Goal: Task Accomplishment & Management: Complete application form

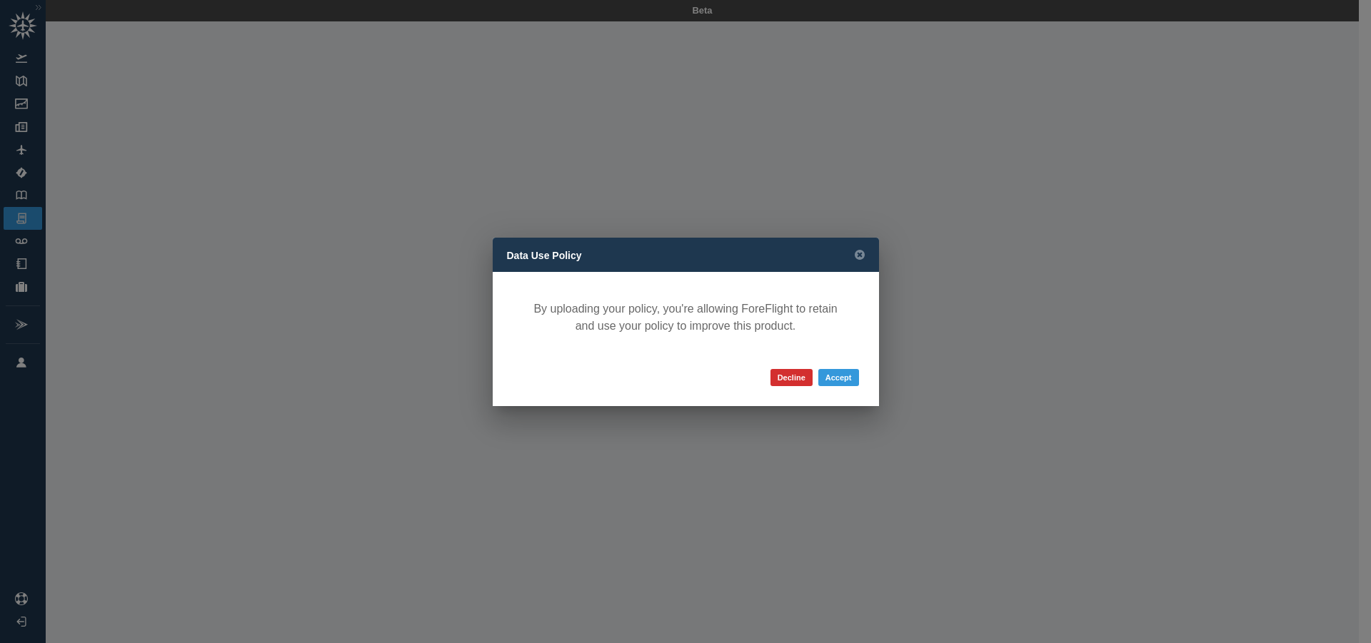
click at [506, 255] on div "Data Use Policy" at bounding box center [686, 255] width 386 height 34
click at [841, 376] on button "Accept" at bounding box center [838, 377] width 41 height 17
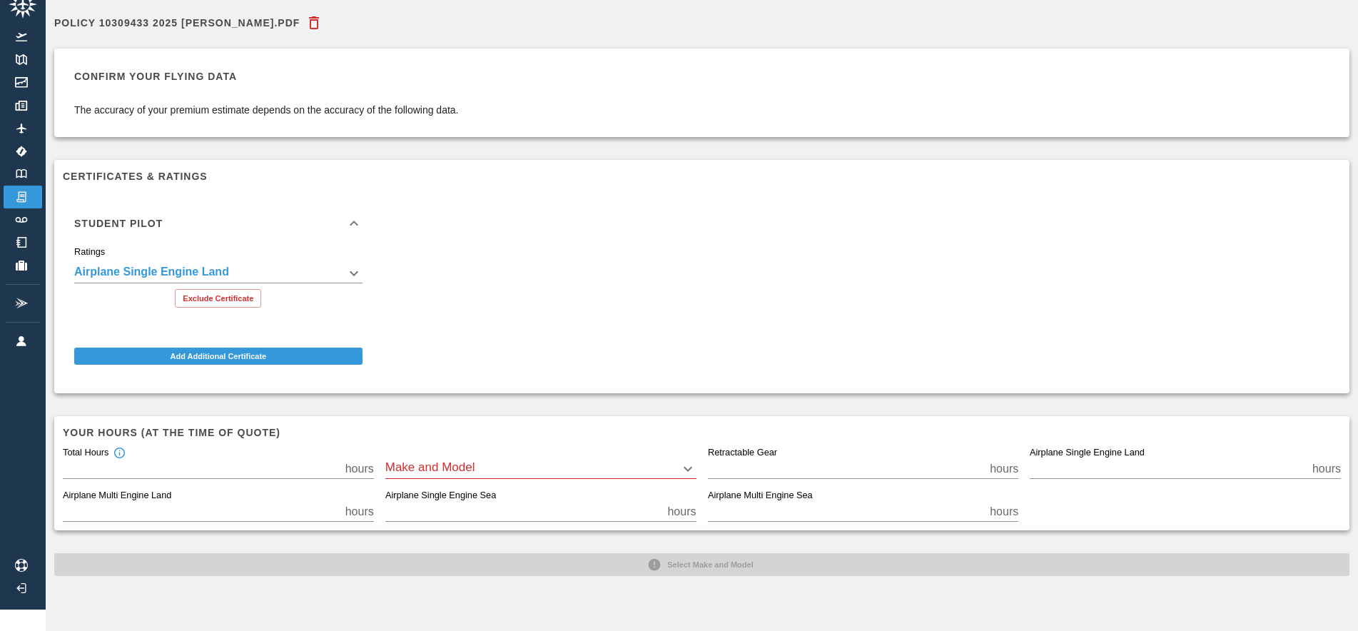
click at [478, 453] on body "**********" at bounding box center [679, 294] width 1358 height 631
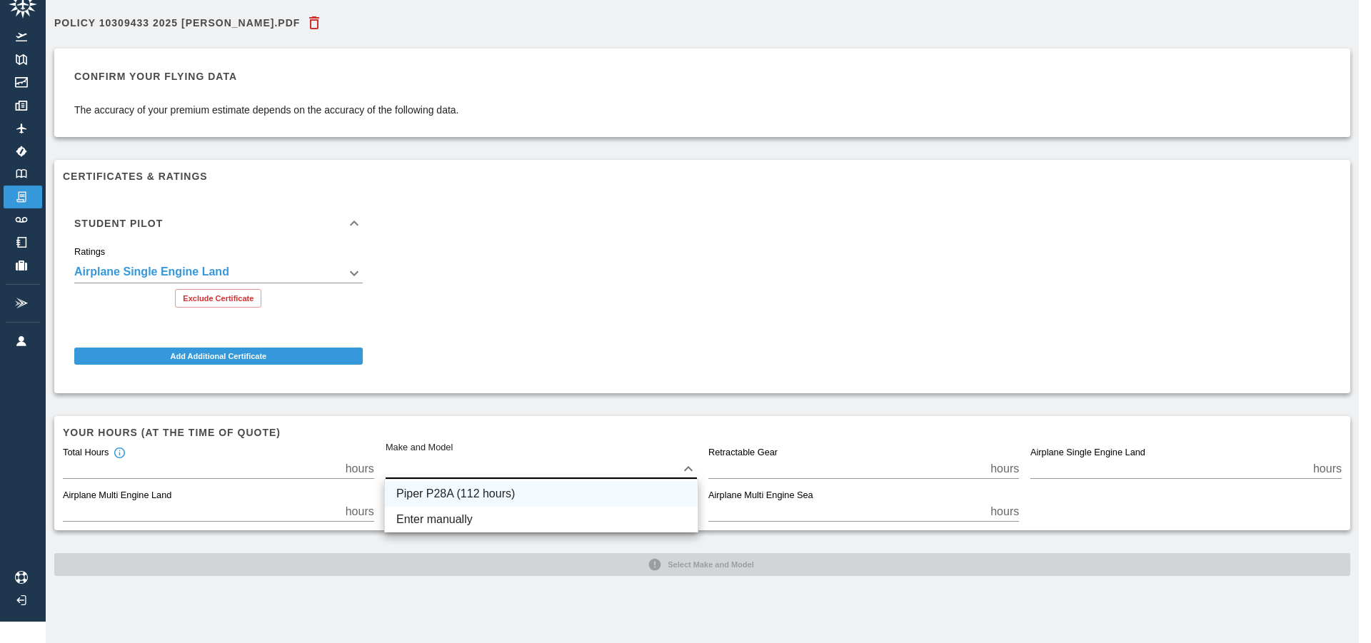
click at [473, 488] on li "Piper P28A (112 hours)" at bounding box center [541, 494] width 313 height 26
type input "****"
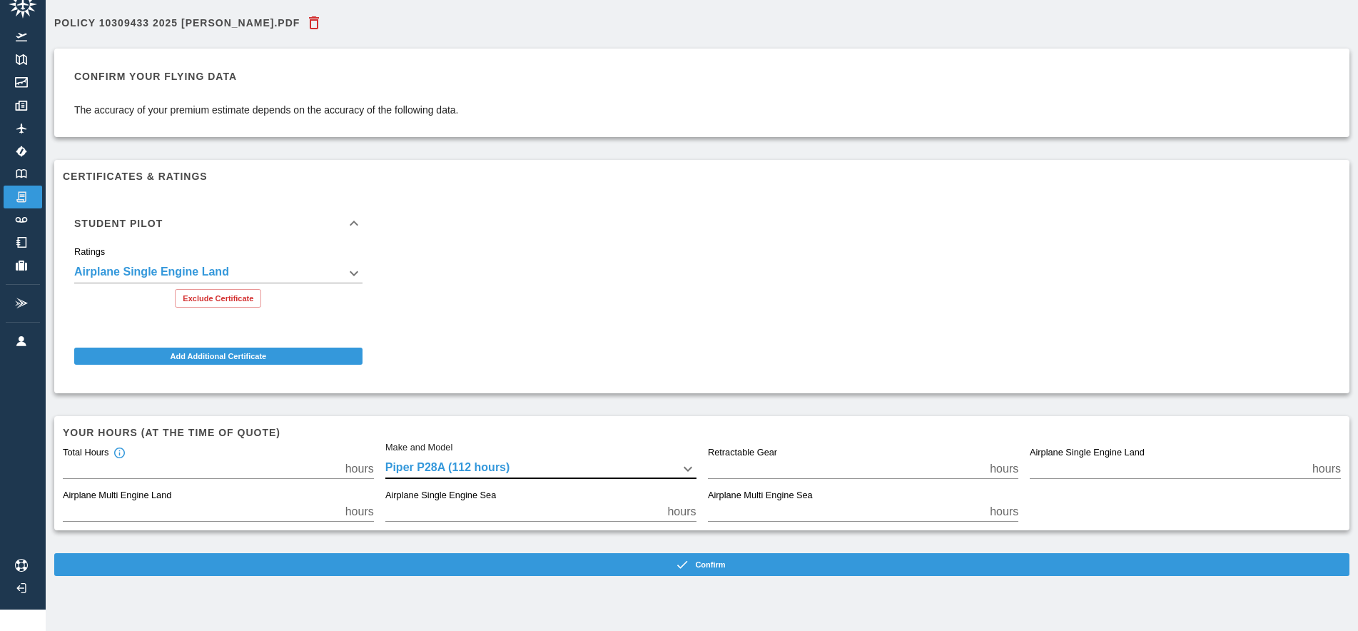
scroll to position [0, 0]
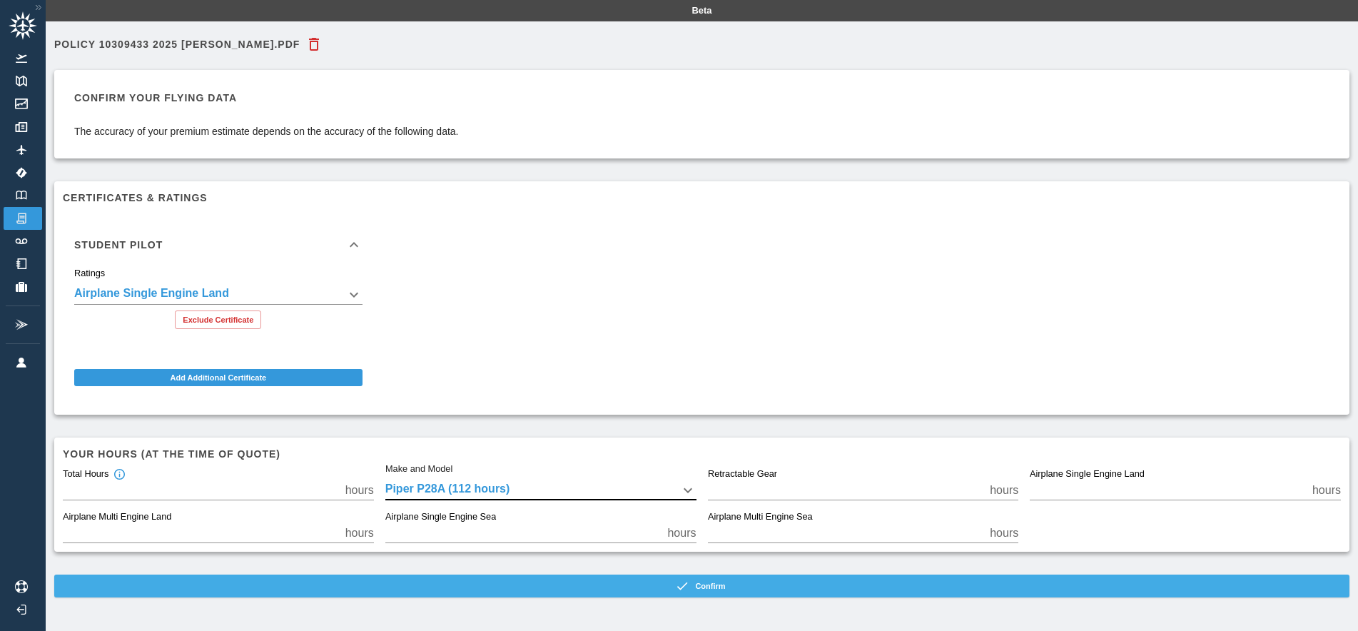
click at [725, 585] on button "Confirm" at bounding box center [702, 586] width 1296 height 23
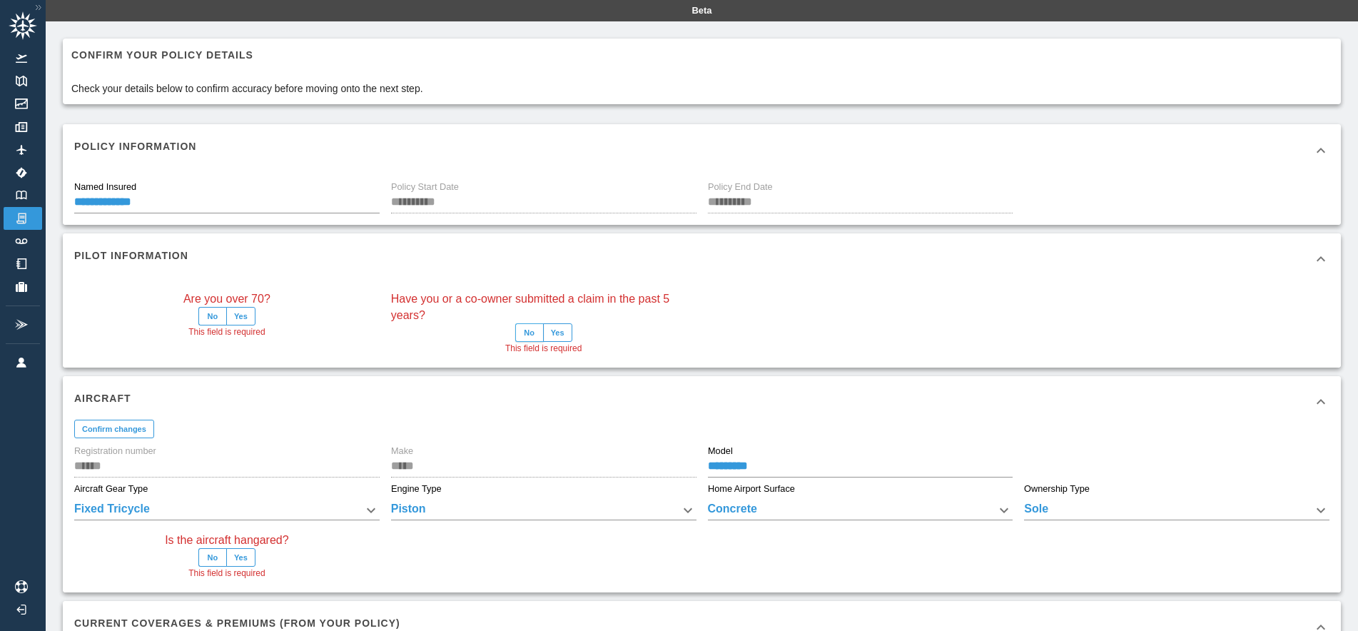
click at [525, 333] on button "No" at bounding box center [529, 332] width 29 height 19
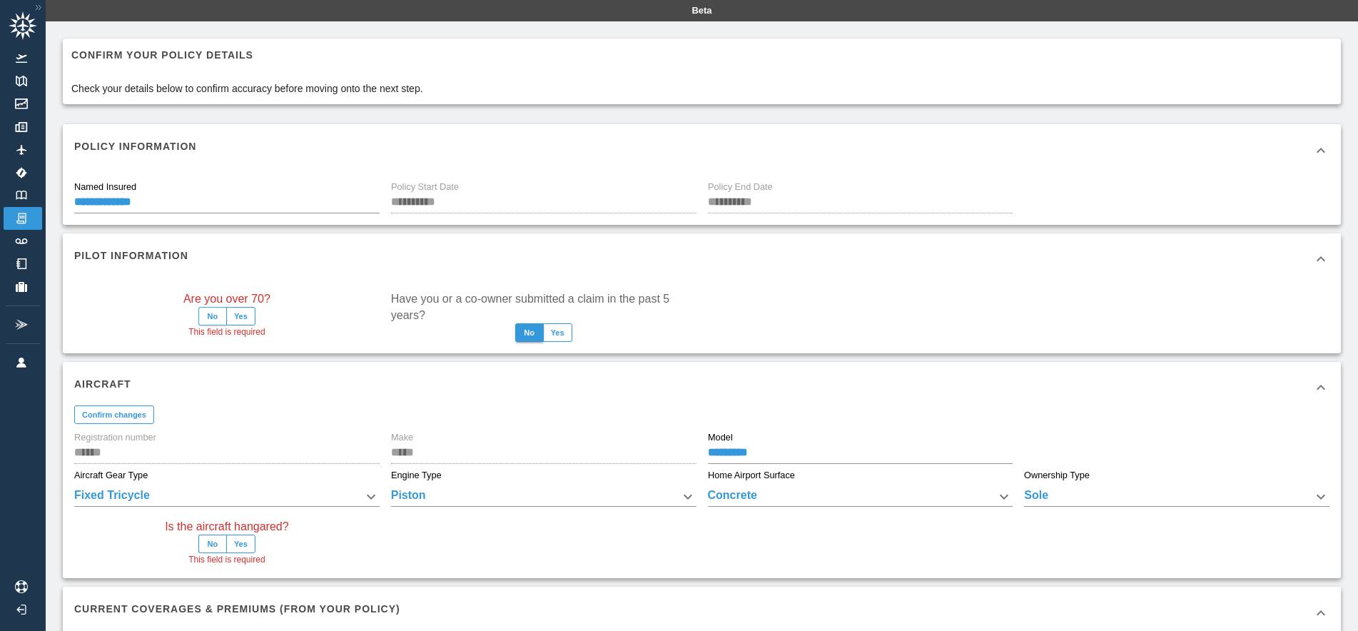
click at [211, 314] on button "No" at bounding box center [212, 316] width 29 height 19
click at [213, 544] on button "No" at bounding box center [212, 544] width 29 height 19
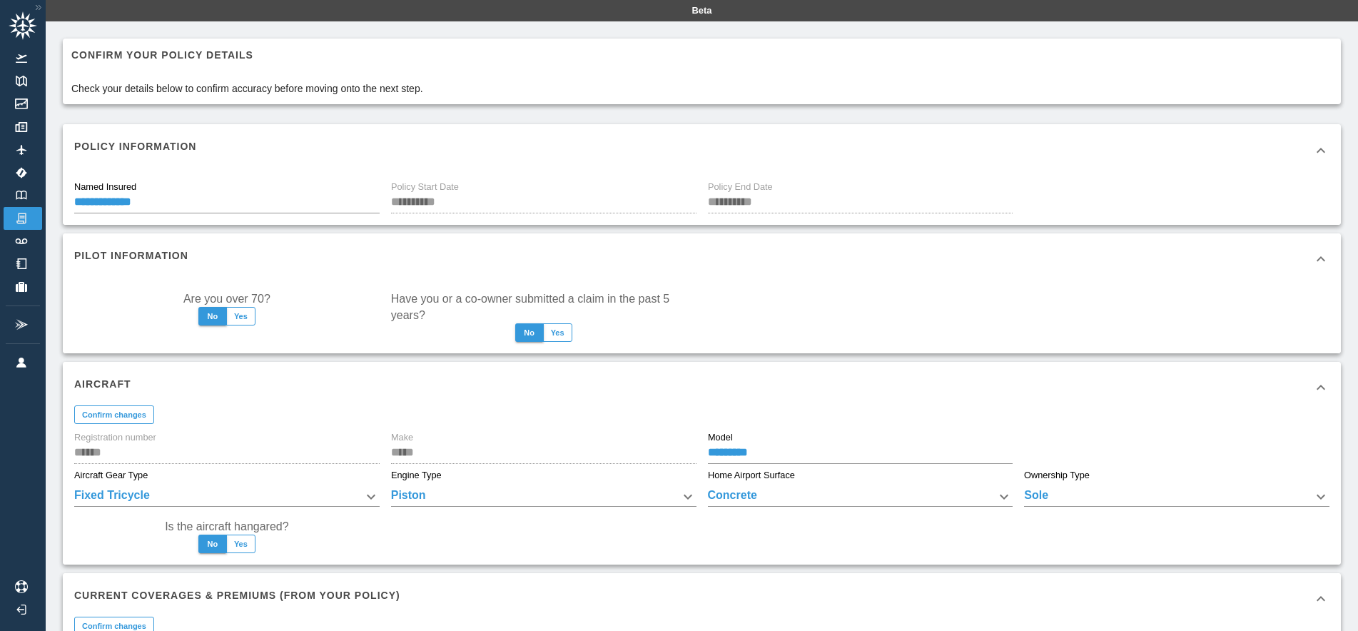
scroll to position [316, 0]
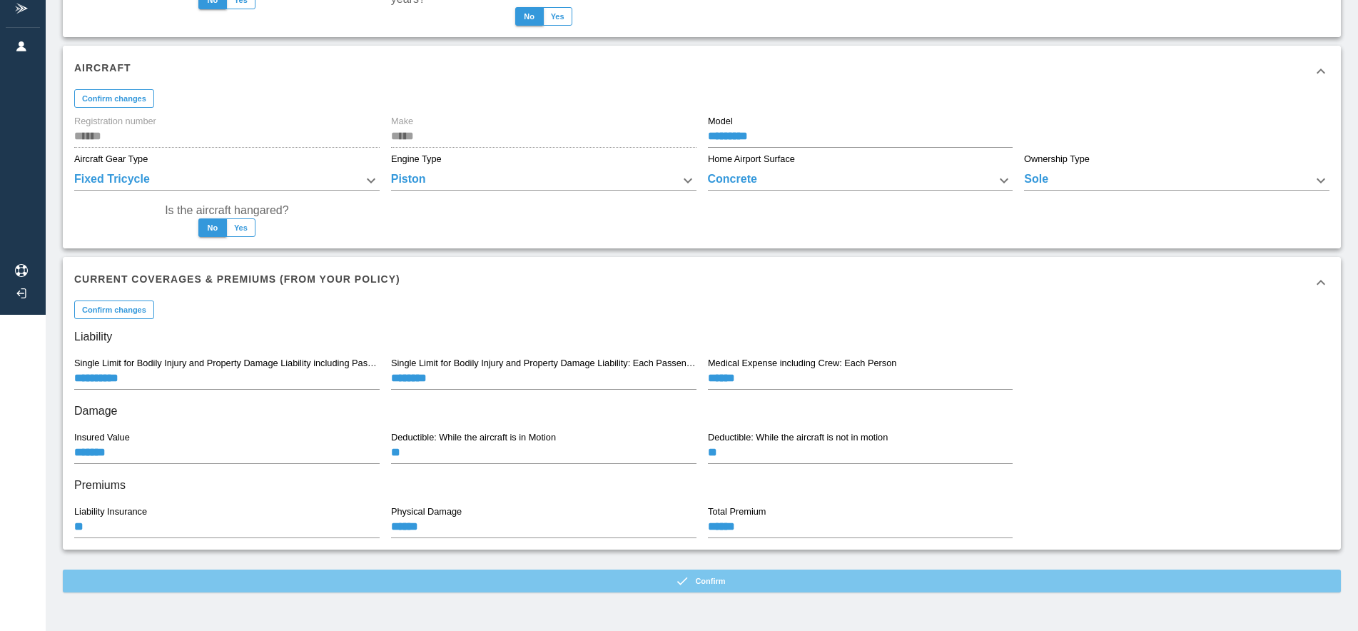
click at [730, 583] on button "Confirm" at bounding box center [702, 581] width 1278 height 23
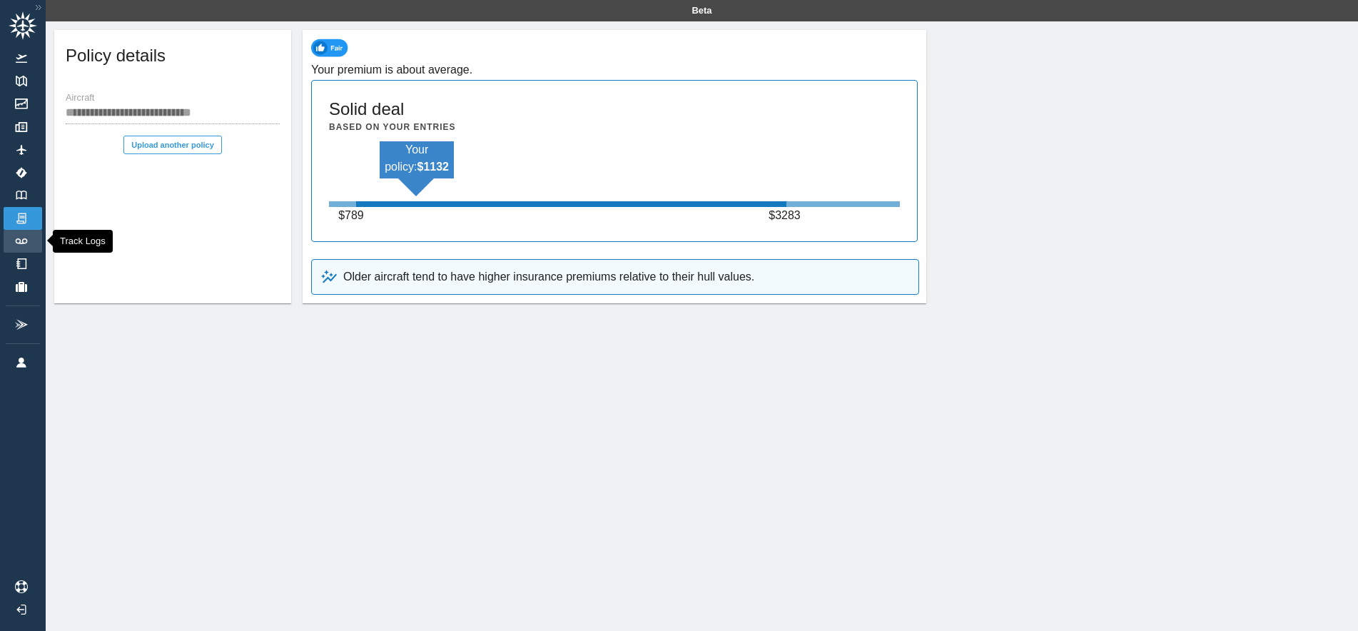
click at [16, 238] on link "Track Logs" at bounding box center [23, 241] width 39 height 23
